Goal: Task Accomplishment & Management: Use online tool/utility

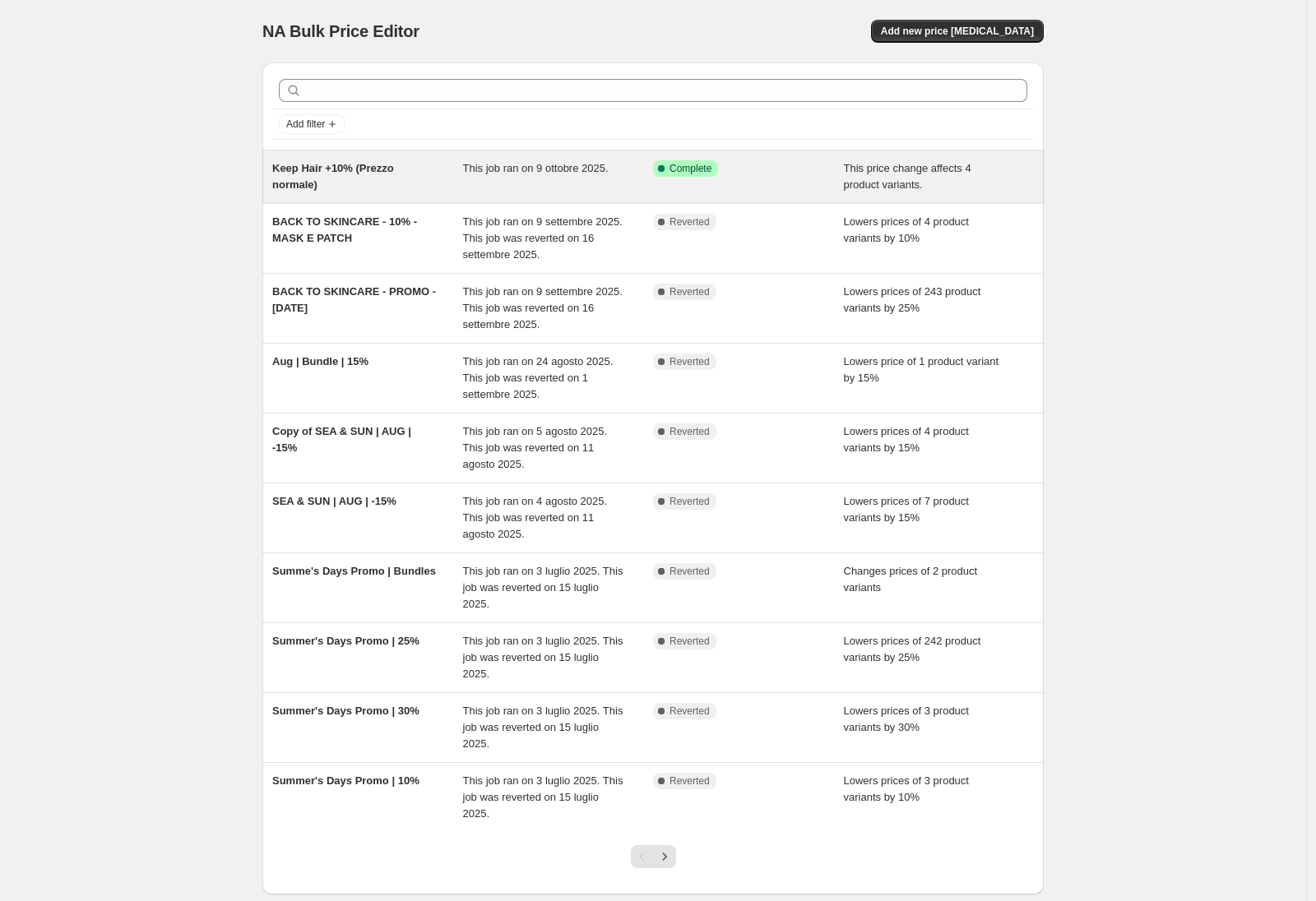
click at [428, 174] on div "Keep Hair +10% (Prezzo normale)" at bounding box center [367, 176] width 190 height 33
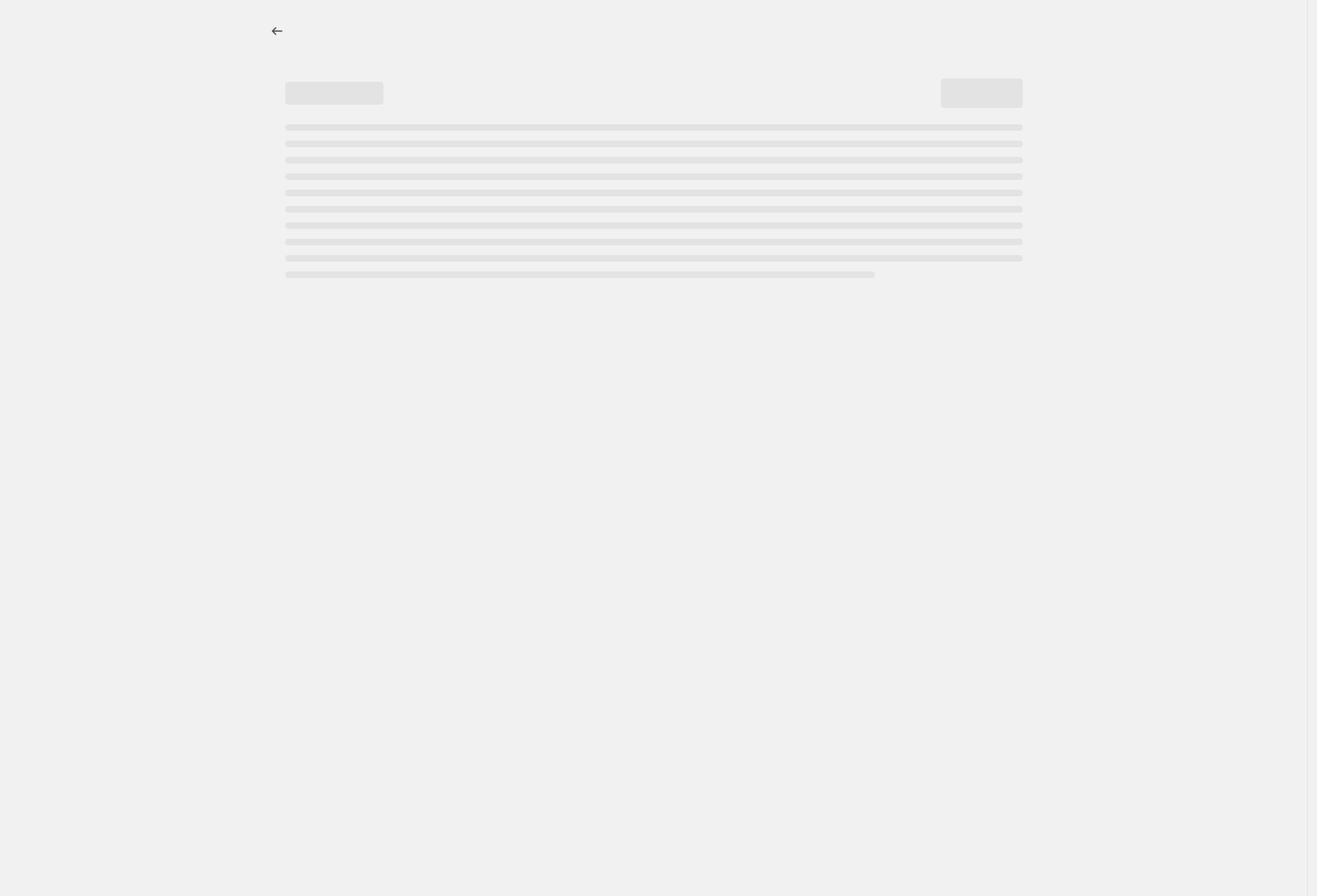
select select "ecap"
select select "tag"
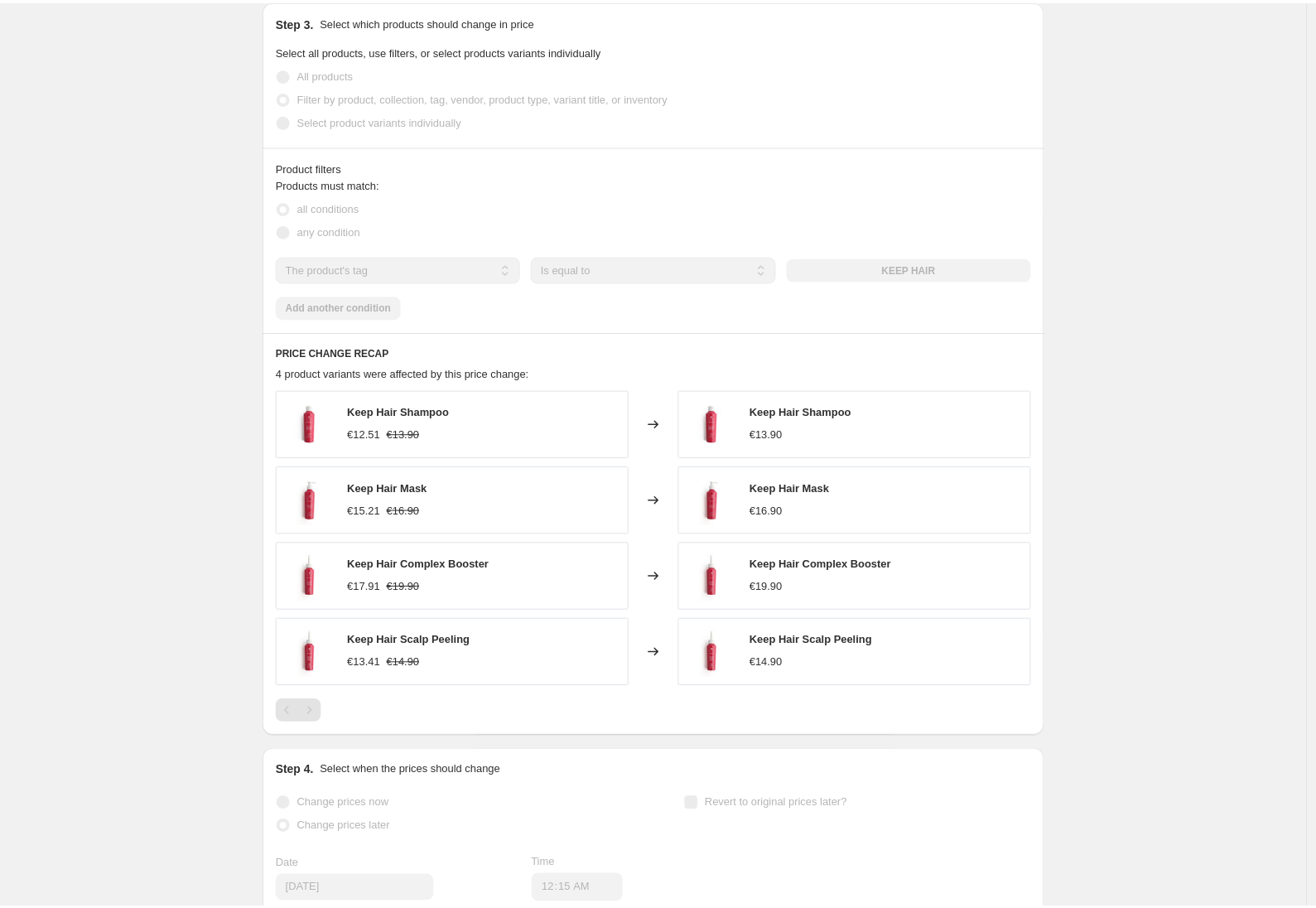
scroll to position [609, 0]
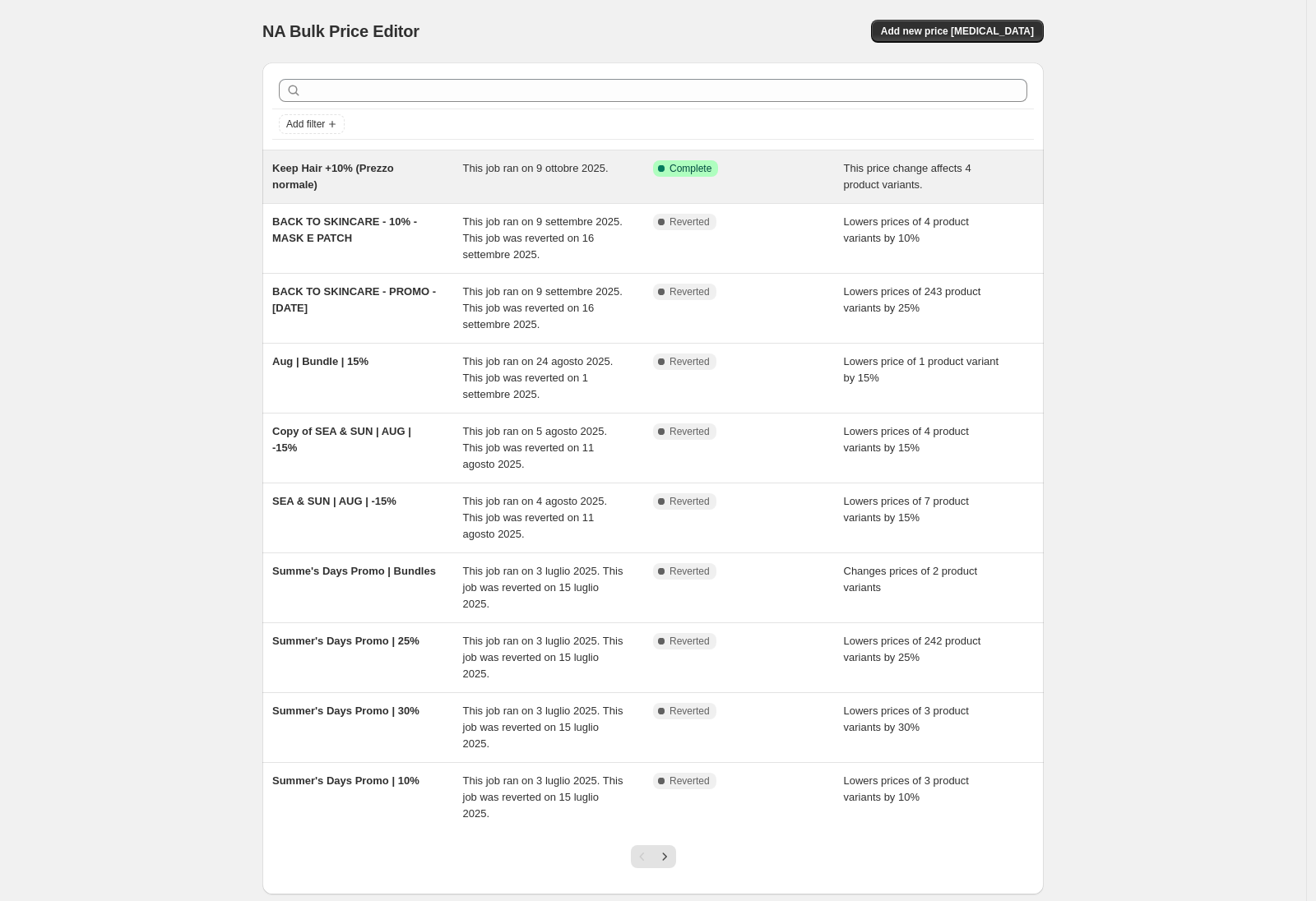
click at [457, 167] on div "Keep Hair +10% (Prezzo normale)" at bounding box center [367, 176] width 190 height 33
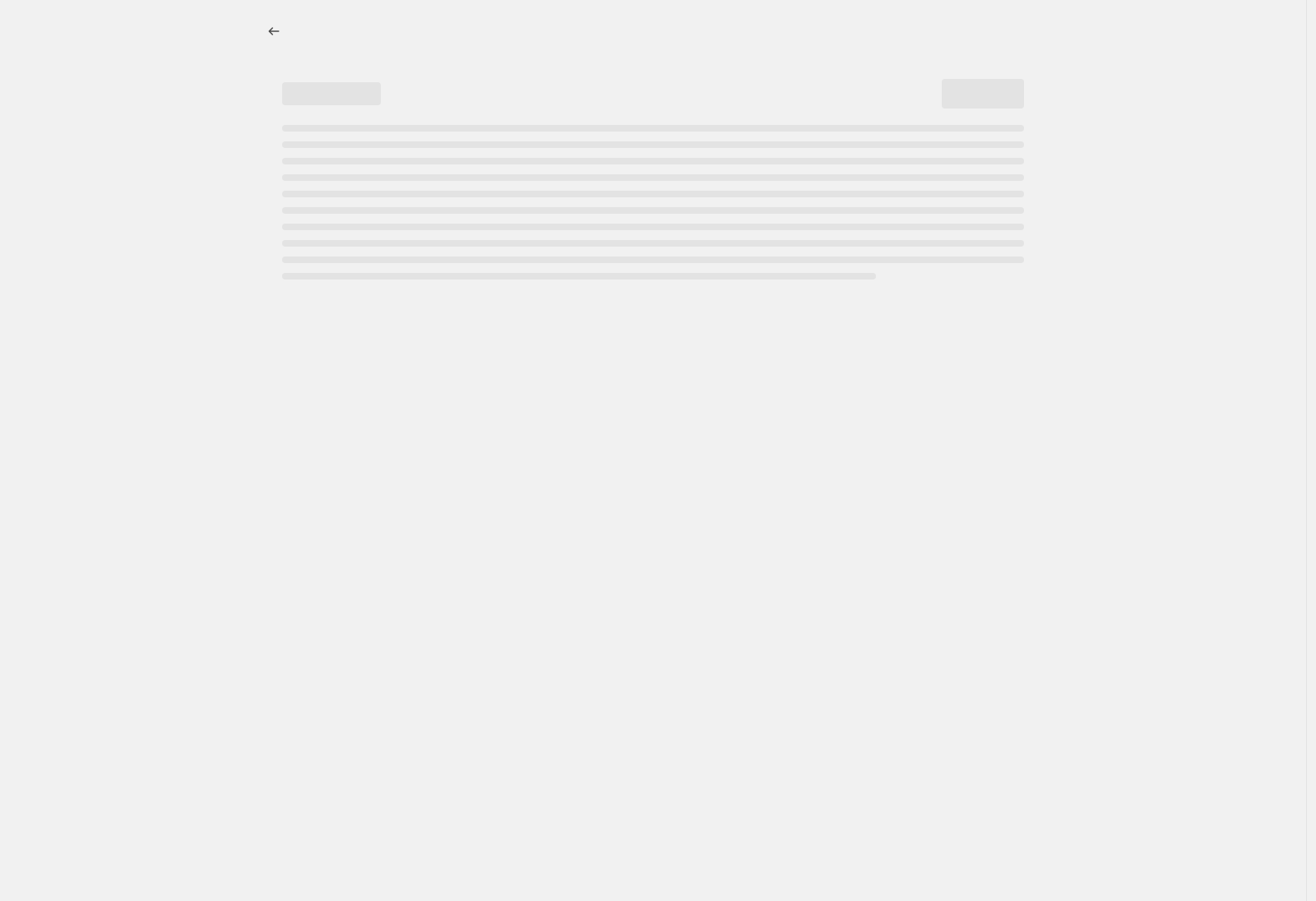
select select "ecap"
select select "tag"
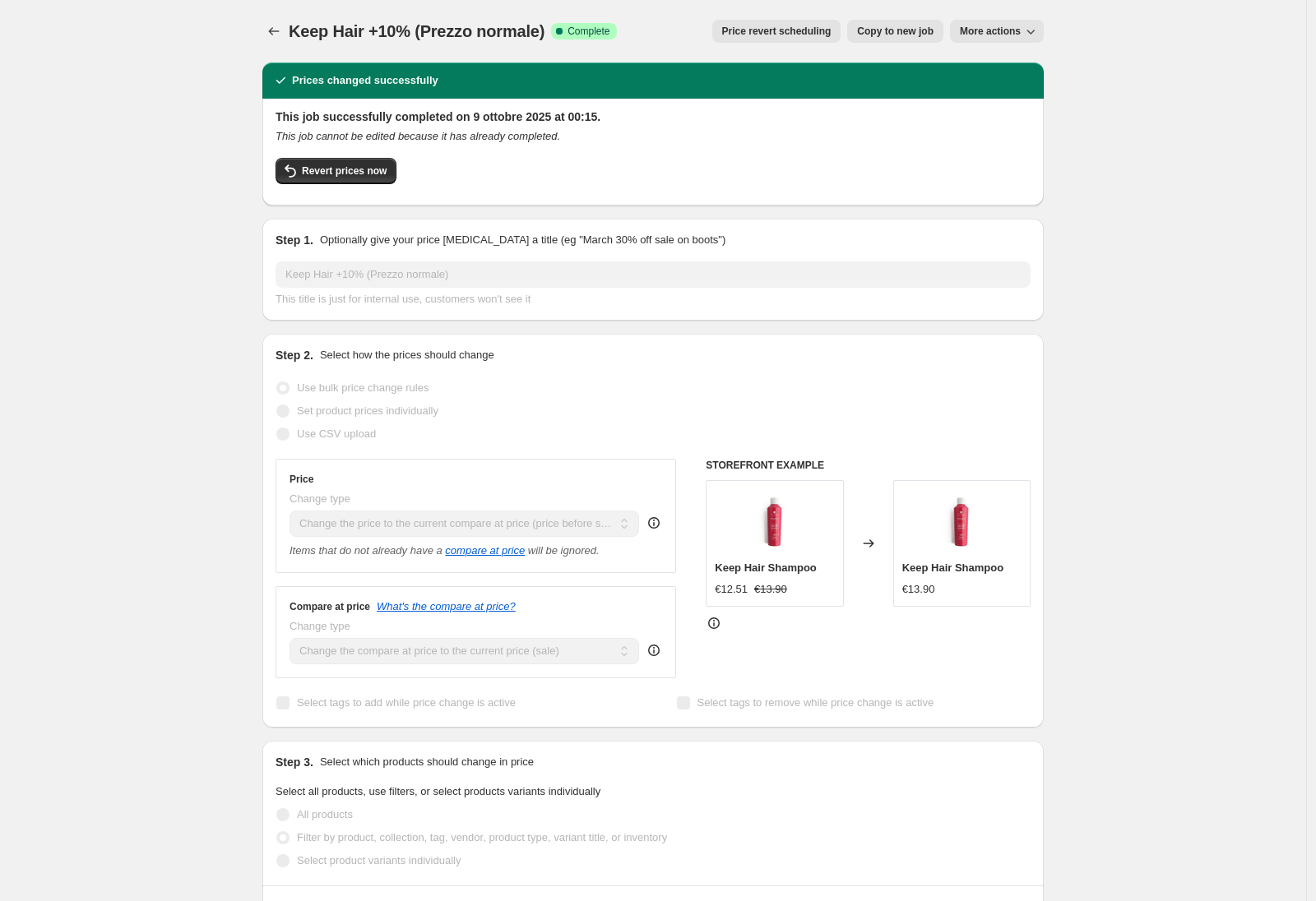
click at [546, 135] on icon "This job cannot be edited because it has already completed." at bounding box center [418, 135] width 284 height 12
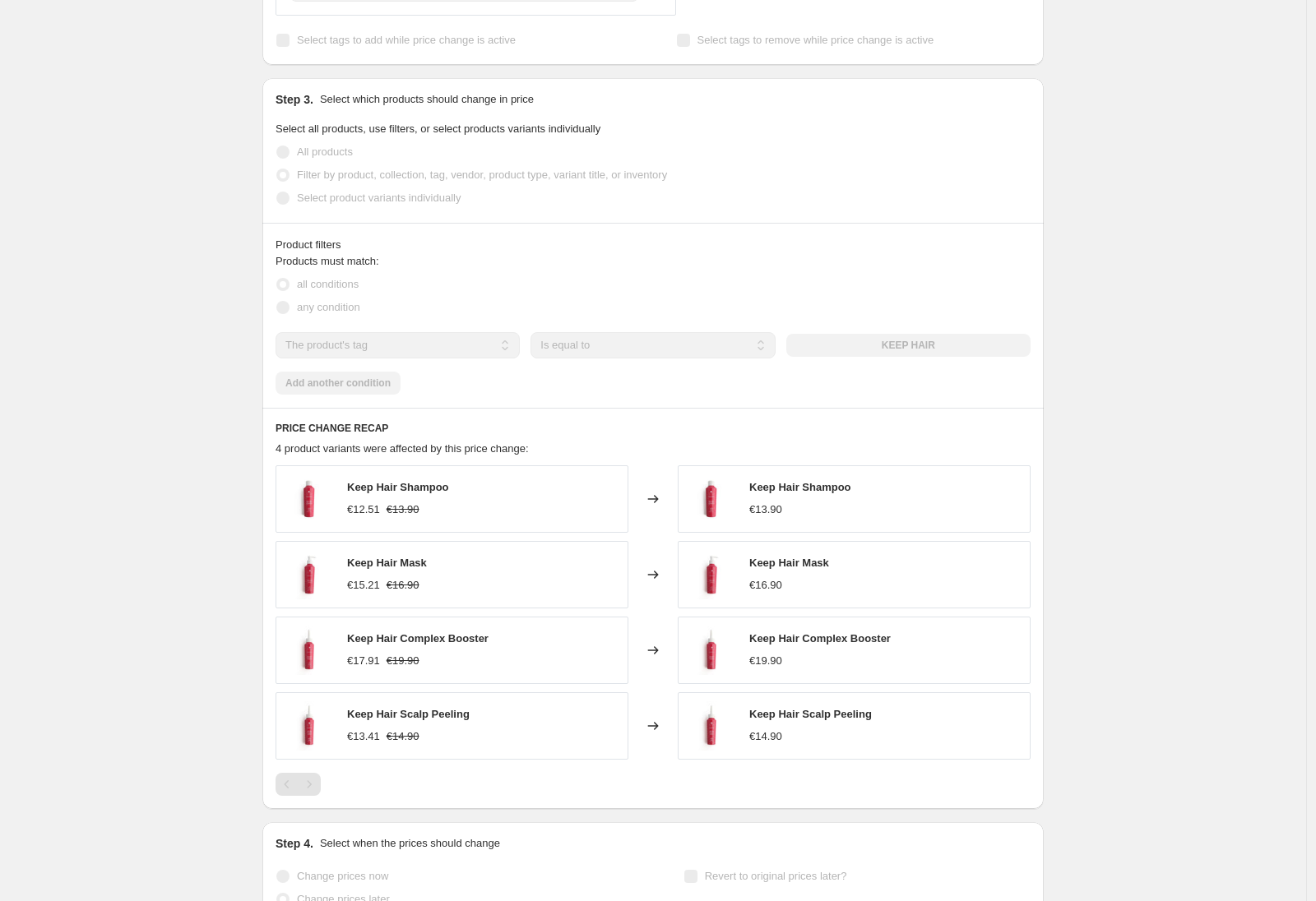
scroll to position [663, 0]
